Goal: Information Seeking & Learning: Learn about a topic

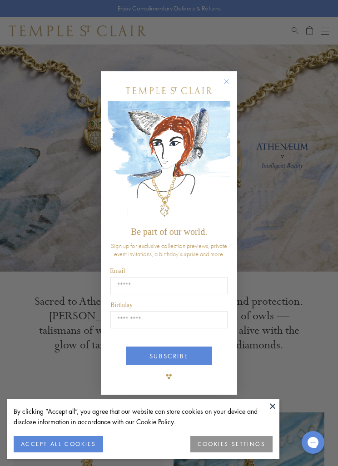
click at [229, 85] on circle "Close dialog" at bounding box center [226, 81] width 11 height 11
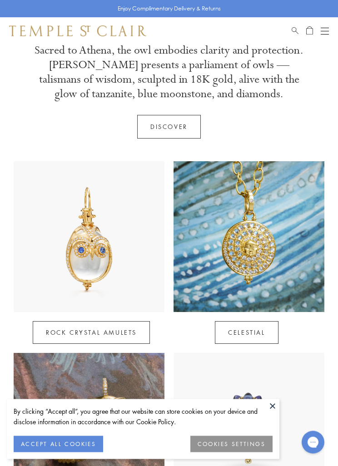
scroll to position [251, 0]
click at [275, 413] on button at bounding box center [273, 406] width 14 height 14
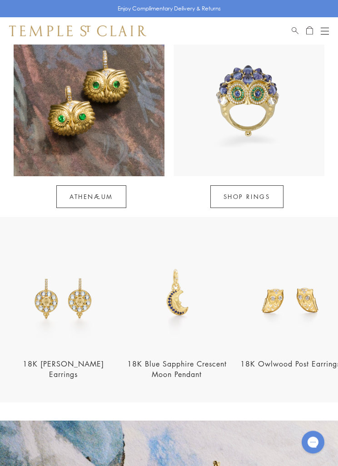
scroll to position [579, 0]
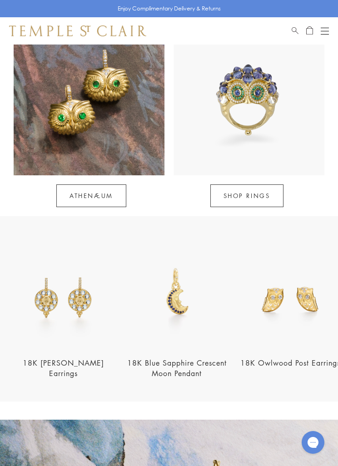
click at [92, 193] on link "Athenæum" at bounding box center [91, 195] width 70 height 23
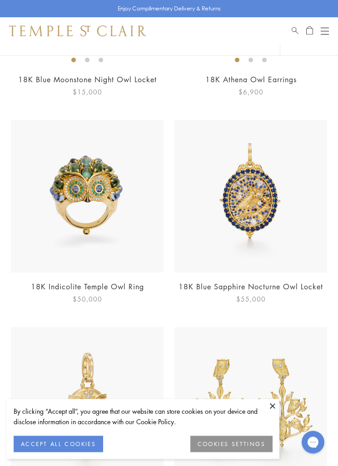
scroll to position [565, 0]
click at [49, 452] on button "ACCEPT ALL COOKIES" at bounding box center [58, 444] width 89 height 16
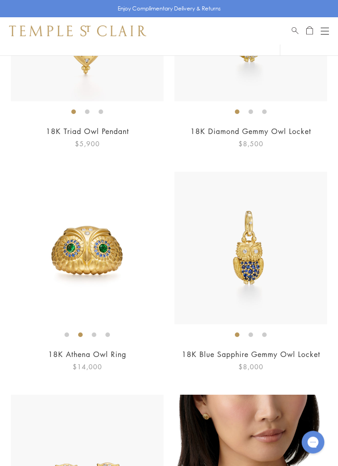
scroll to position [1166, 0]
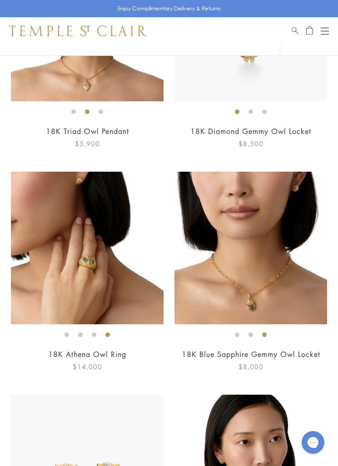
click at [322, 32] on button "Open navigation" at bounding box center [325, 30] width 8 height 11
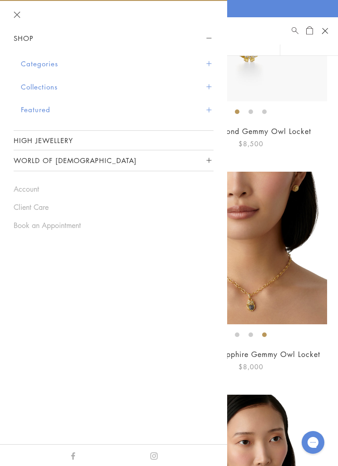
click at [35, 85] on button "Collections" at bounding box center [117, 86] width 193 height 23
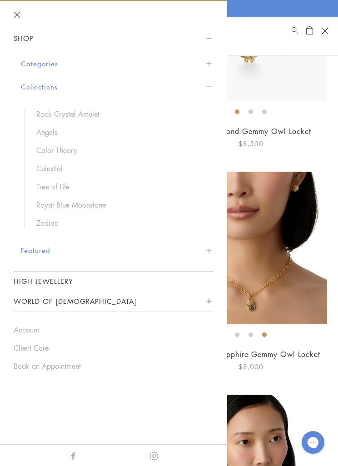
click at [50, 168] on link "Celestial" at bounding box center [120, 168] width 168 height 10
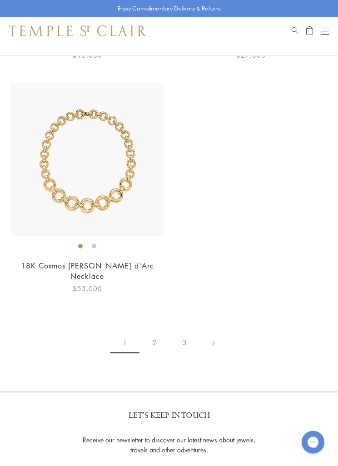
scroll to position [5749, 0]
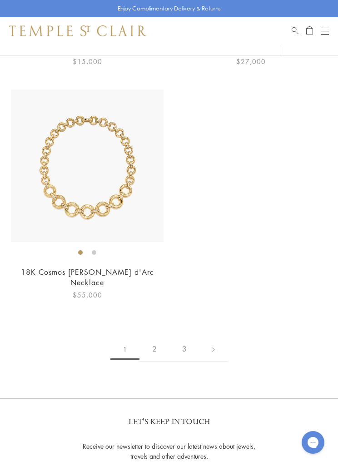
click at [156, 341] on link "2" at bounding box center [154, 349] width 30 height 25
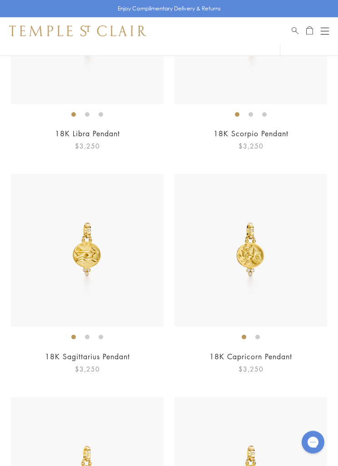
scroll to position [4762, 0]
click at [87, 252] on img at bounding box center [87, 250] width 153 height 153
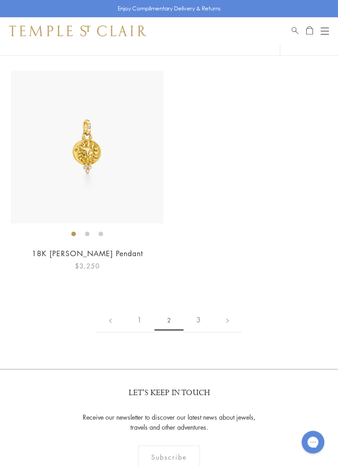
scroll to position [5740, 0]
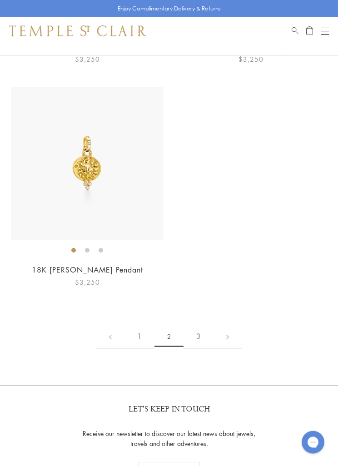
click at [198, 324] on link "3" at bounding box center [198, 336] width 30 height 25
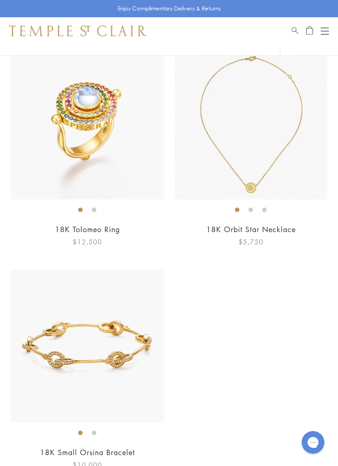
scroll to position [399, 0]
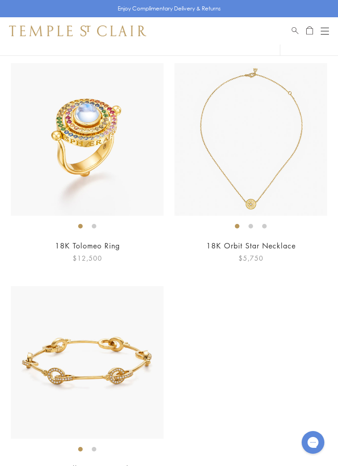
click at [328, 34] on div "Open navigation" at bounding box center [325, 34] width 8 height 0
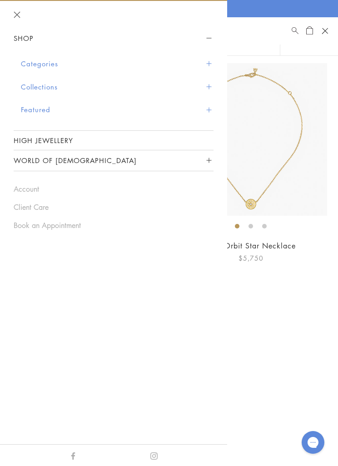
click at [40, 86] on button "Collections" at bounding box center [117, 86] width 193 height 23
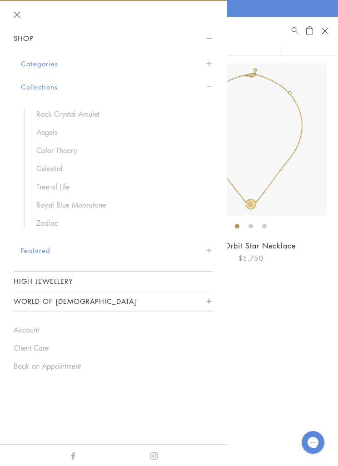
click at [51, 184] on link "Tree of Life" at bounding box center [120, 187] width 168 height 10
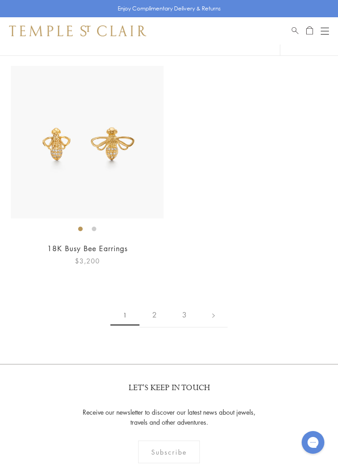
scroll to position [7351, 0]
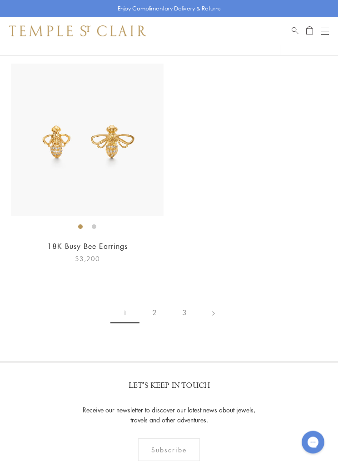
click at [159, 301] on link "2" at bounding box center [154, 313] width 30 height 25
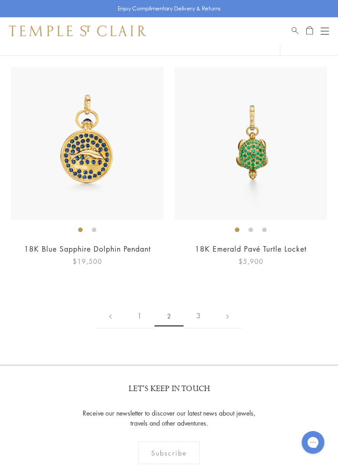
scroll to position [5529, 0]
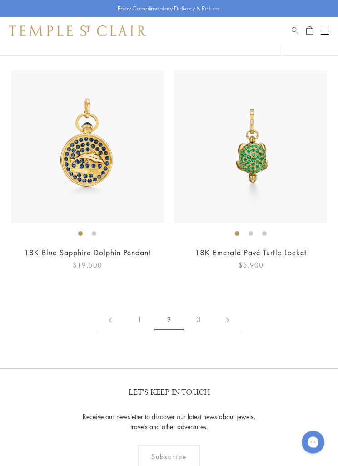
click at [201, 307] on link "3" at bounding box center [198, 319] width 30 height 25
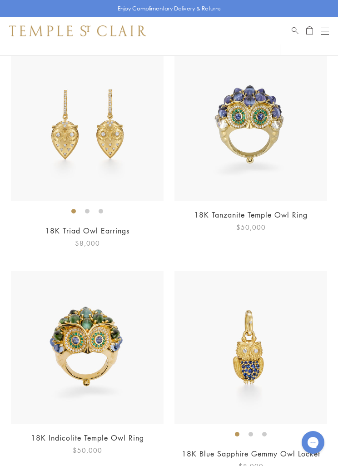
scroll to position [3493, 0]
